Goal: Transaction & Acquisition: Purchase product/service

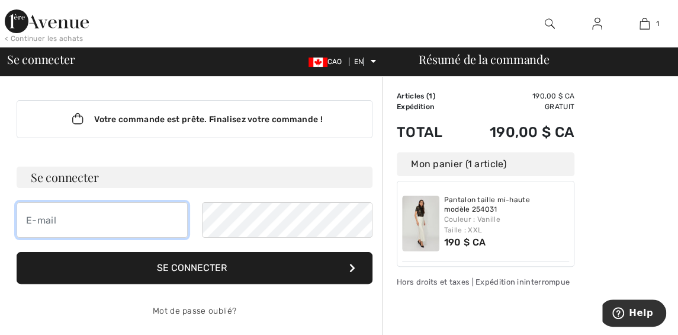
click at [41, 217] on input "email" at bounding box center [102, 220] width 171 height 36
type input "[EMAIL_ADDRESS][DOMAIN_NAME]"
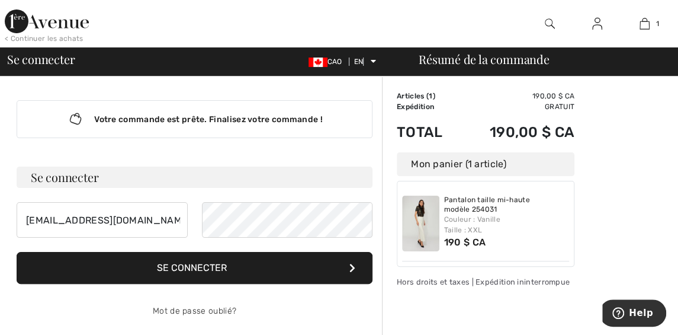
click at [284, 272] on button "Se connecter" at bounding box center [195, 268] width 356 height 32
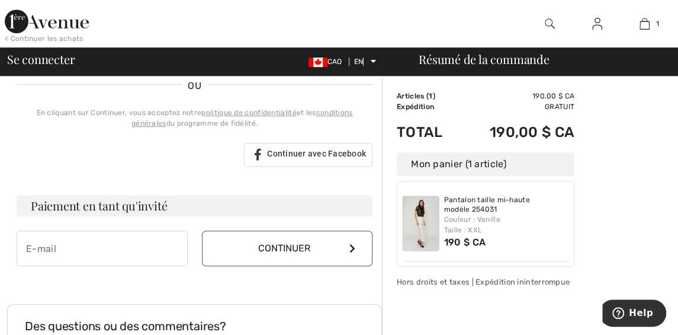
scroll to position [278, 0]
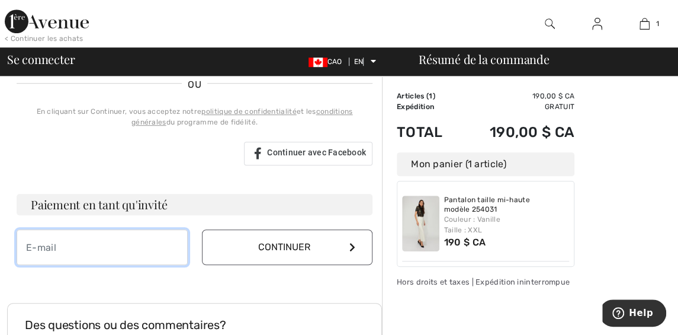
click at [73, 245] on input "email" at bounding box center [102, 247] width 171 height 36
type input "[EMAIL_ADDRESS][DOMAIN_NAME]"
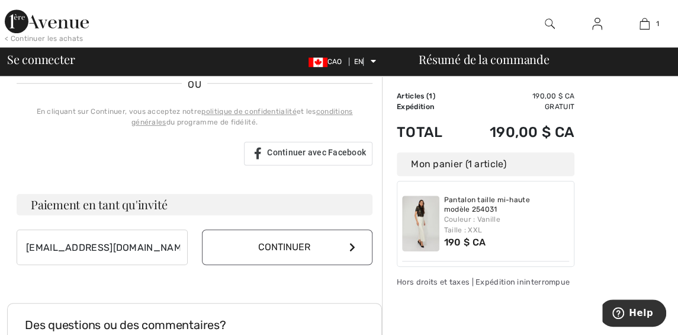
click at [346, 249] on button "Continuer" at bounding box center [287, 247] width 171 height 36
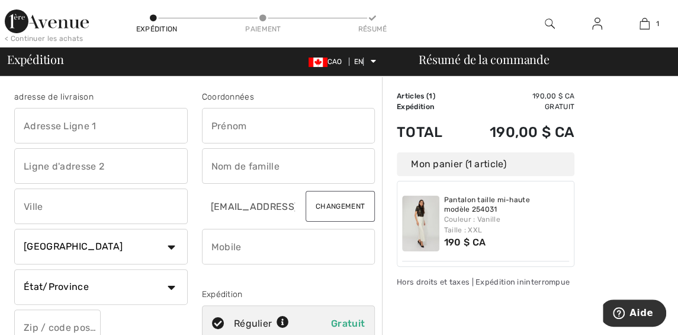
click at [231, 123] on input "text" at bounding box center [289, 126] width 174 height 36
type input "[PERSON_NAME]"
type input "434 rue Bellegarde"
type input "St-Honoré-de-Shenley"
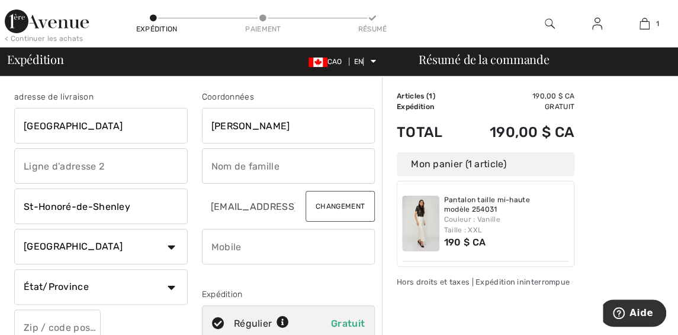
select select "QC"
type input "G0M 1V0"
type input "[PERSON_NAME]"
type input "4184856817"
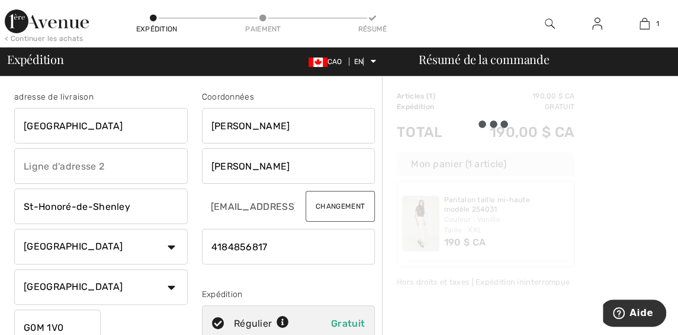
type input "G0M1V0"
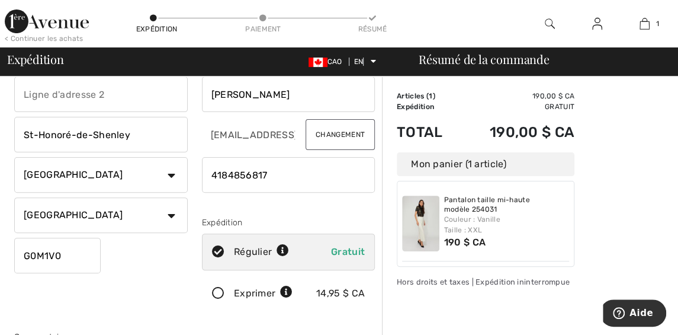
scroll to position [76, 0]
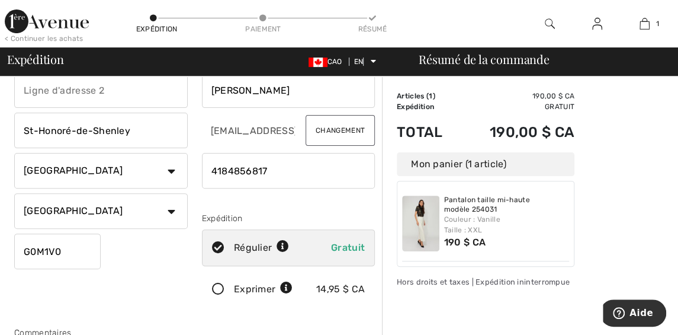
click at [247, 130] on input "[EMAIL_ADDRESS][DOMAIN_NAME]" at bounding box center [249, 131] width 95 height 36
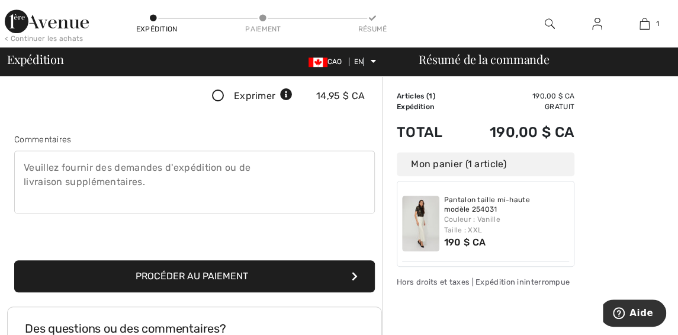
scroll to position [270, 0]
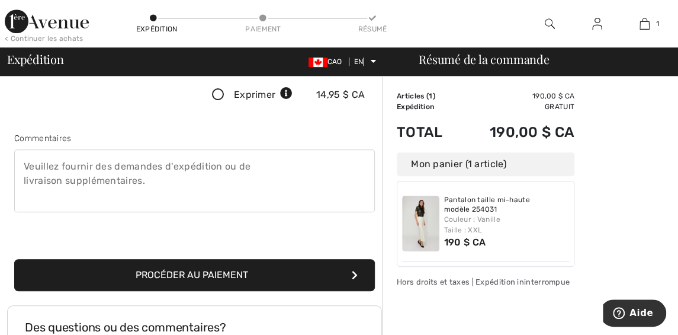
click at [248, 272] on button "Procéder au paiement" at bounding box center [194, 275] width 361 height 32
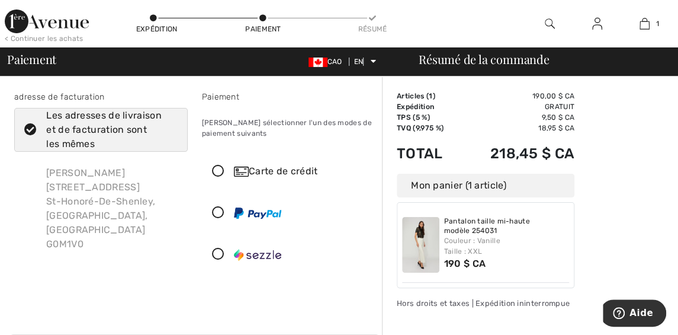
click at [216, 172] on icon at bounding box center [218, 171] width 31 height 12
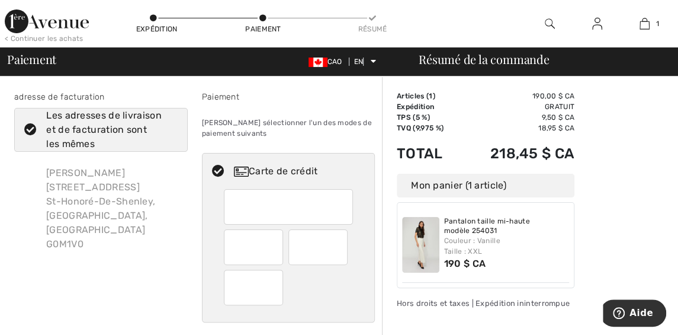
click at [232, 204] on div at bounding box center [288, 207] width 129 height 36
click at [230, 198] on div at bounding box center [288, 207] width 129 height 36
click at [232, 204] on div at bounding box center [288, 207] width 129 height 36
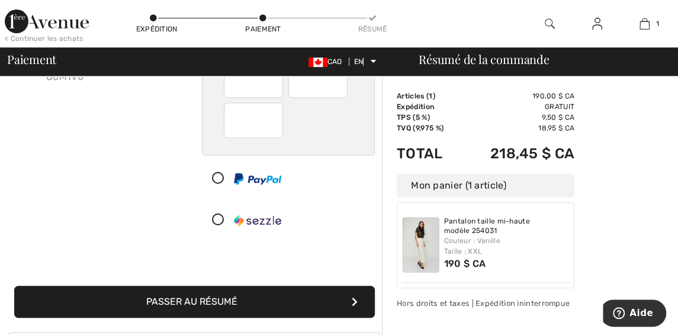
scroll to position [172, 0]
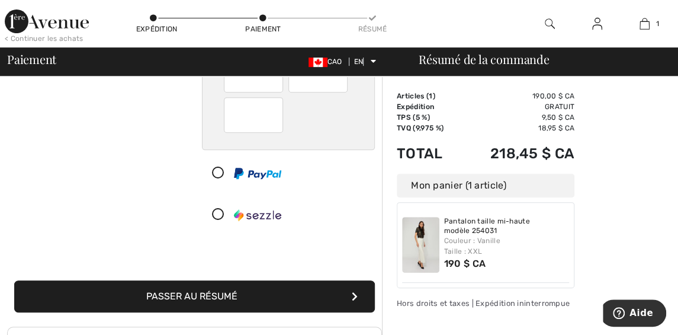
click at [277, 302] on button "Passer au résumé" at bounding box center [194, 296] width 361 height 32
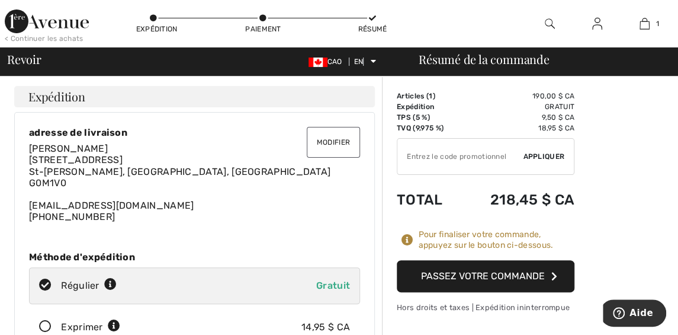
click at [511, 275] on font "Passez votre commande" at bounding box center [483, 275] width 124 height 11
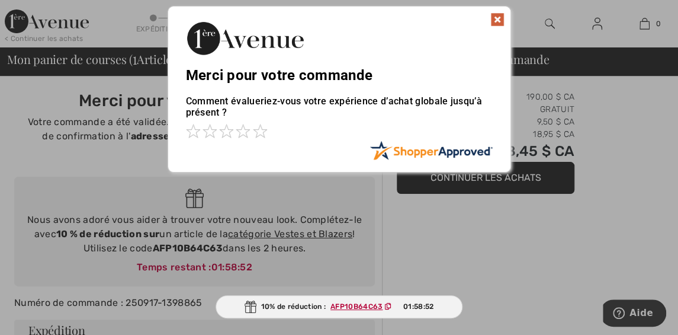
click at [499, 15] on img at bounding box center [497, 19] width 14 height 14
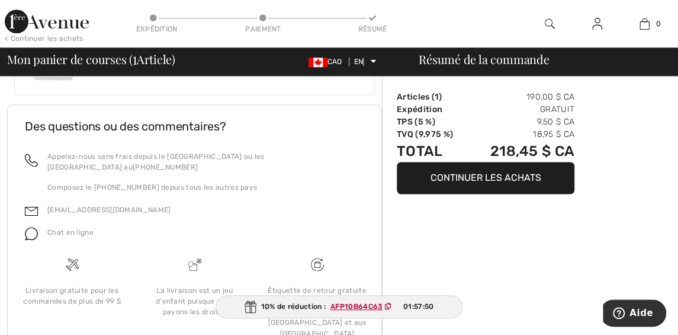
scroll to position [730, 0]
